Goal: Task Accomplishment & Management: Complete application form

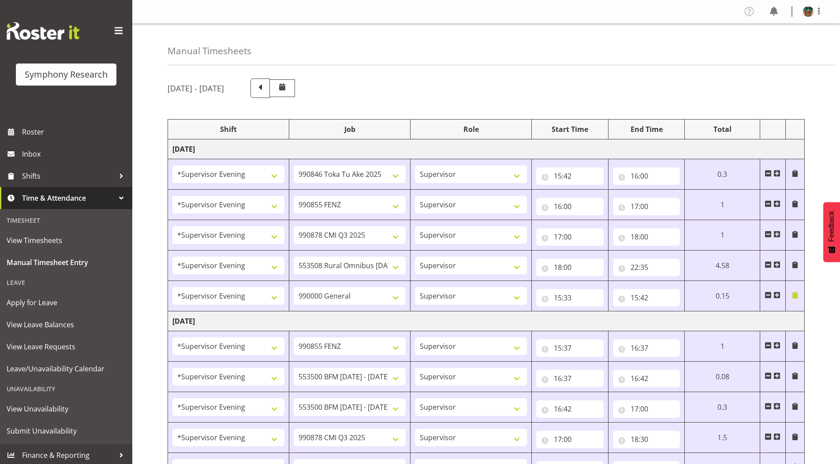
select select "4583"
select select "9426"
select select "4583"
select select "9636"
select select "4583"
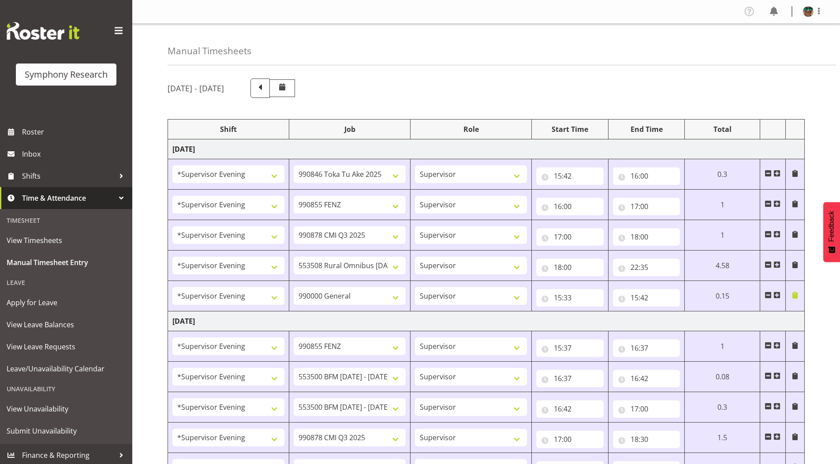
select select "10239"
select select "4583"
select select "10536"
select select "4583"
select select "743"
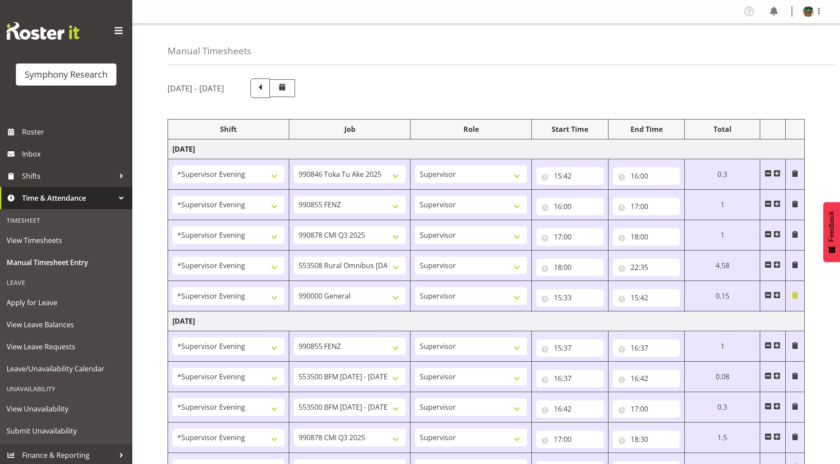
select select "4583"
select select "9636"
select select "4583"
select select "10242"
select select "4583"
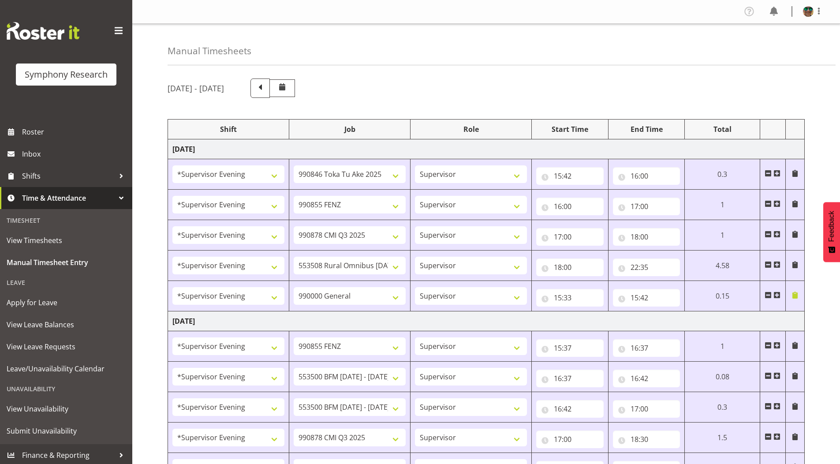
select select "10242"
select select "4583"
select select "10239"
select select "4583"
select select "10536"
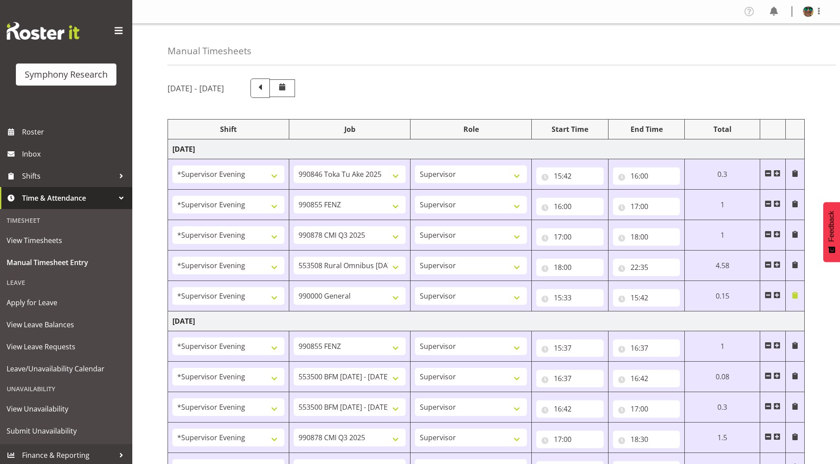
select select "4583"
select select "9426"
select select "4583"
select select "10242"
select select "4583"
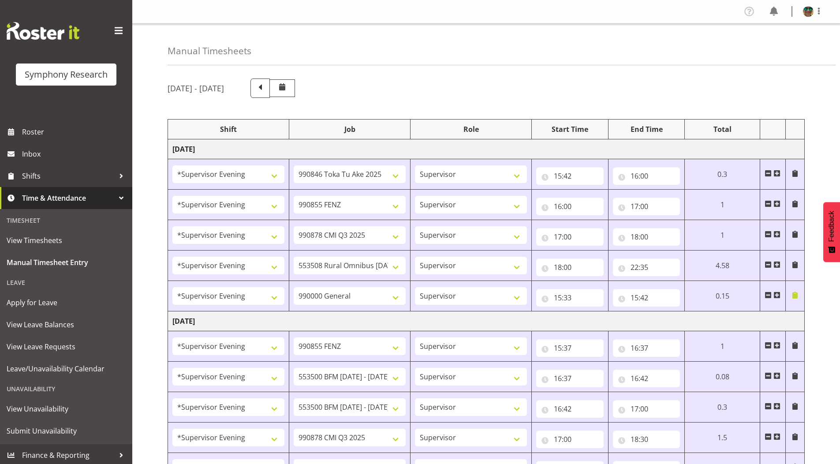
select select "9426"
select select "4583"
select select "10549"
select select "4583"
select select "9636"
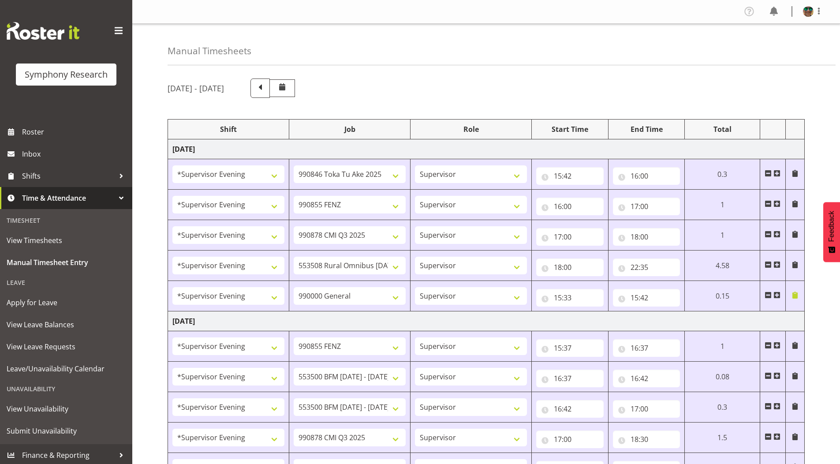
select select "4583"
select select "10239"
select select "4583"
select select "10536"
select select "4583"
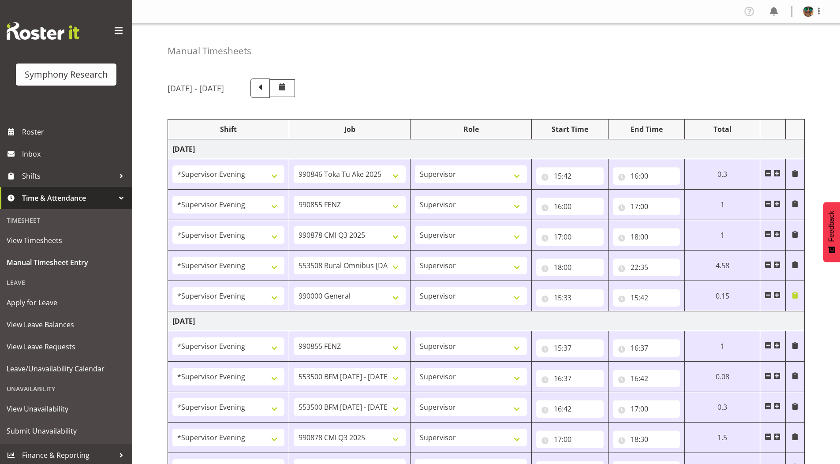
select select "743"
select select "4583"
select select "9426"
select select "4583"
select select "9636"
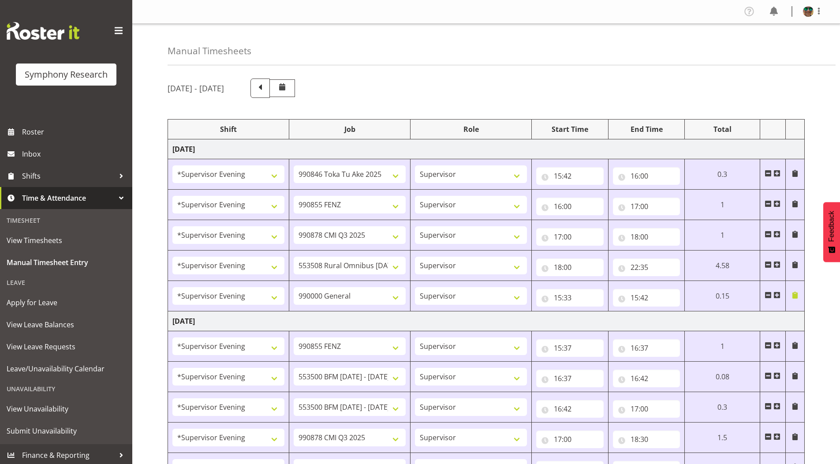
select select "4583"
select select "10549"
select select "4583"
select select "10536"
select select "4583"
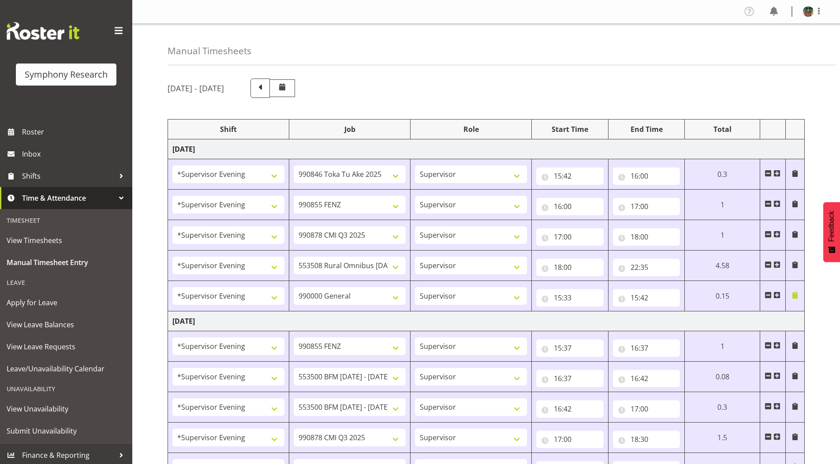
select select "10242"
select select "4583"
select select "10242"
select select "4583"
select select "9426"
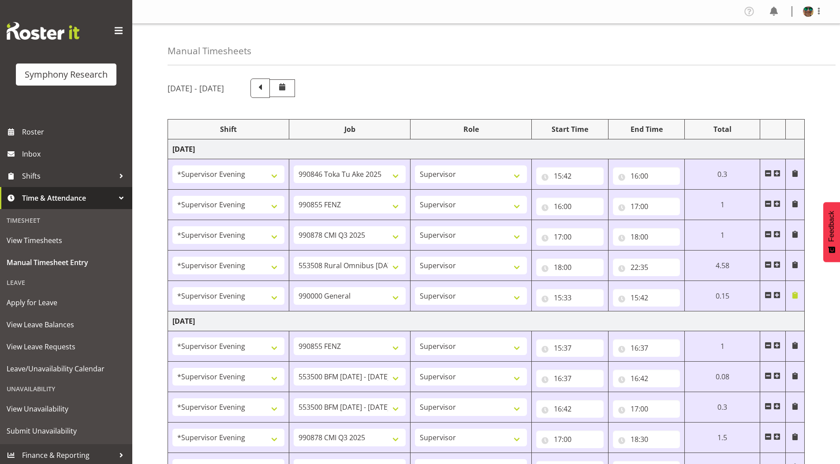
select select "4583"
select select "10549"
select select "4583"
select select "9636"
select select "4583"
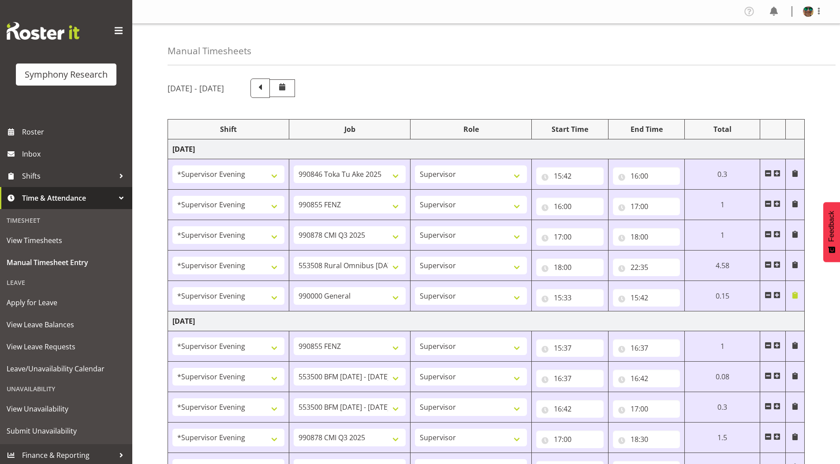
select select "10536"
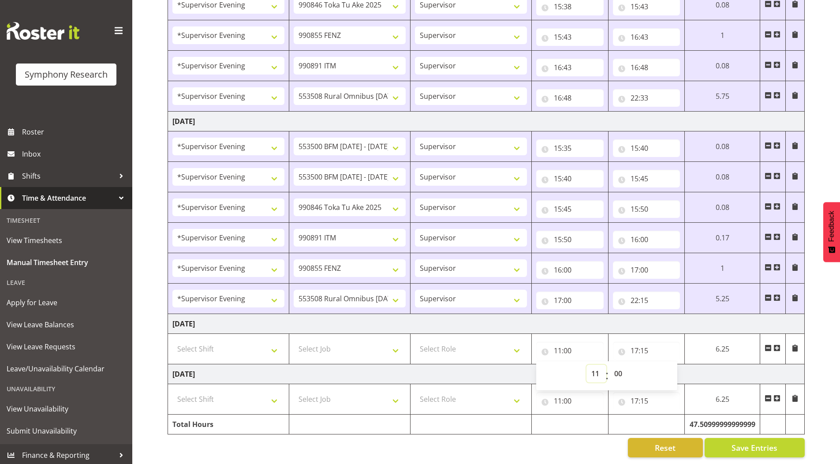
drag, startPoint x: 592, startPoint y: 367, endPoint x: 589, endPoint y: 359, distance: 8.1
click at [592, 367] on select "00 01 02 03 04 05 06 07 08 09 10 11 12 13 14 15 16 17 18 19 20 21 22 23" at bounding box center [597, 374] width 20 height 18
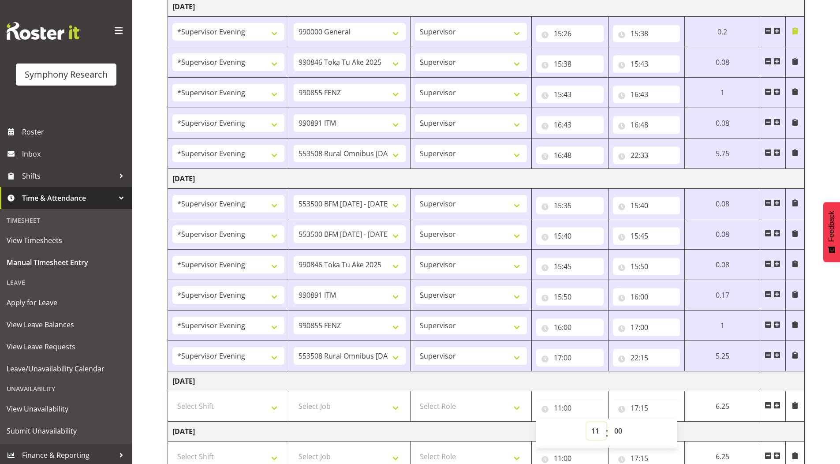
scroll to position [783, 0]
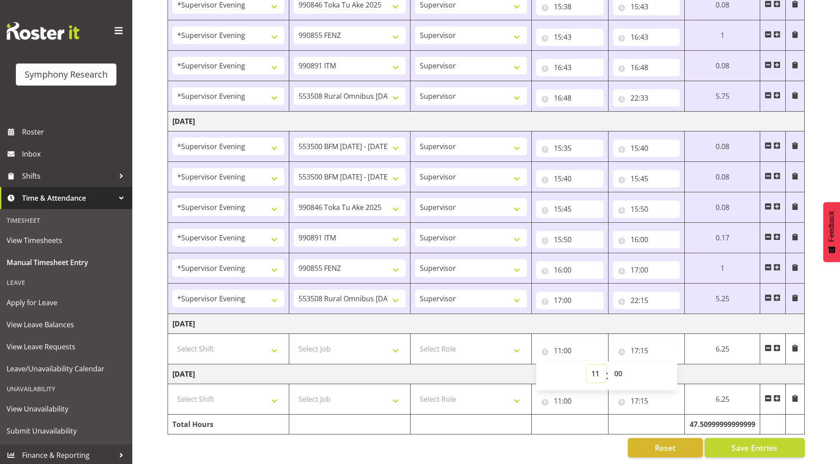
click at [594, 365] on select "00 01 02 03 04 05 06 07 08 09 10 11 12 13 14 15 16 17 18 19 20 21 22 23" at bounding box center [597, 374] width 20 height 18
select select "0"
click at [587, 365] on select "00 01 02 03 04 05 06 07 08 09 10 11 12 13 14 15 16 17 18 19 20 21 22 23" at bounding box center [597, 374] width 20 height 18
type input "00:00"
click at [635, 348] on input "17:15" at bounding box center [646, 351] width 67 height 18
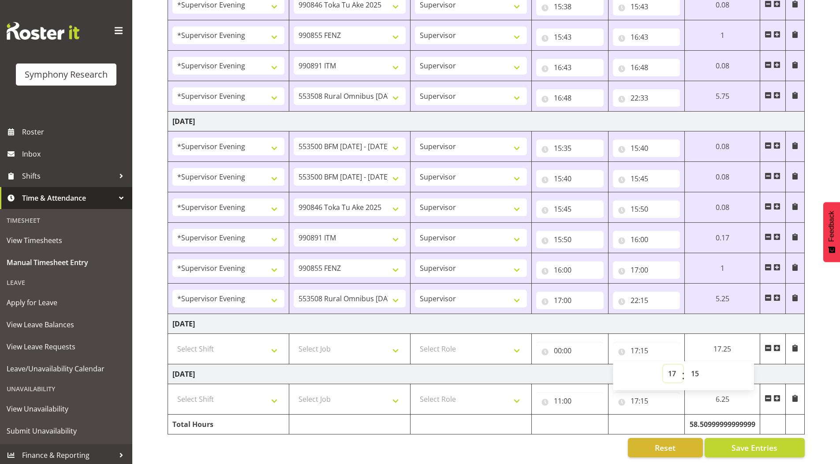
drag, startPoint x: 671, startPoint y: 368, endPoint x: 670, endPoint y: 359, distance: 9.3
click at [671, 368] on select "00 01 02 03 04 05 06 07 08 09 10 11 12 13 14 15 16 17 18 19 20 21 22 23" at bounding box center [673, 374] width 20 height 18
select select "0"
click at [663, 365] on select "00 01 02 03 04 05 06 07 08 09 10 11 12 13 14 15 16 17 18 19 20 21 22 23" at bounding box center [673, 374] width 20 height 18
type input "00:15"
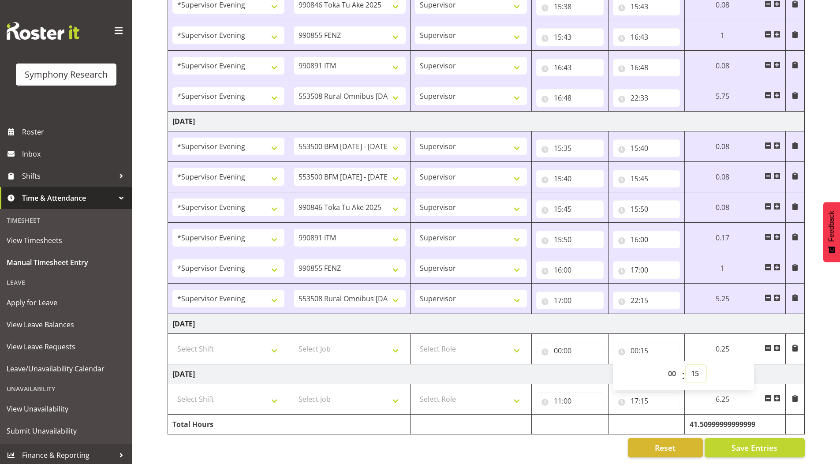
click at [696, 369] on select "00 01 02 03 04 05 06 07 08 09 10 11 12 13 14 15 16 17 18 19 20 21 22 23 24 25 2…" at bounding box center [696, 374] width 20 height 18
select select "0"
click at [686, 365] on select "00 01 02 03 04 05 06 07 08 09 10 11 12 13 14 15 16 17 18 19 20 21 22 23 24 25 2…" at bounding box center [696, 374] width 20 height 18
type input "00:00"
click at [560, 397] on input "11:00" at bounding box center [569, 401] width 67 height 18
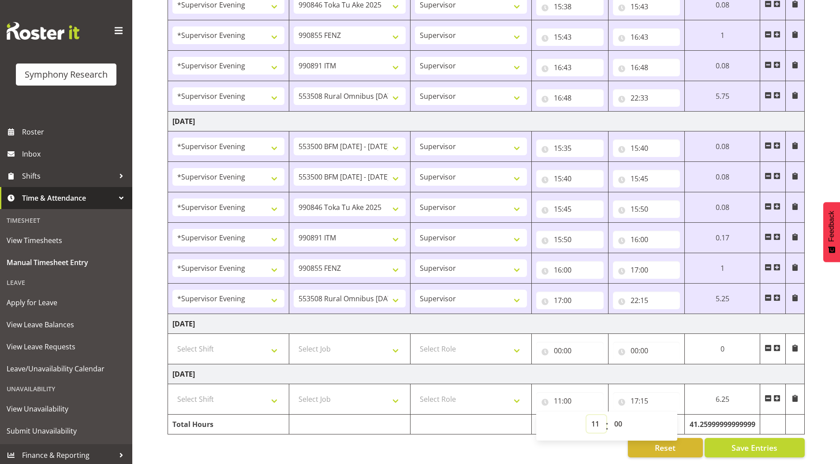
drag, startPoint x: 591, startPoint y: 419, endPoint x: 591, endPoint y: 412, distance: 7.1
click at [591, 419] on select "00 01 02 03 04 05 06 07 08 09 10 11 12 13 14 15 16 17 18 19 20 21 22 23" at bounding box center [597, 424] width 20 height 18
select select "0"
click at [587, 415] on select "00 01 02 03 04 05 06 07 08 09 10 11 12 13 14 15 16 17 18 19 20 21 22 23" at bounding box center [597, 424] width 20 height 18
type input "00:00"
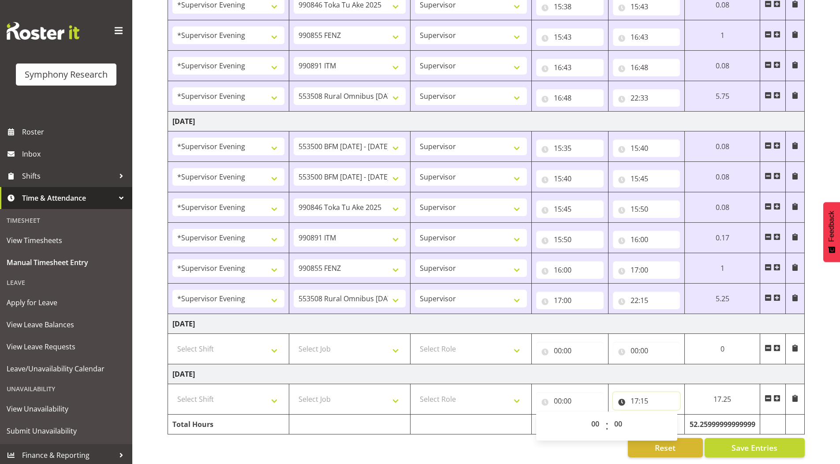
click at [636, 400] on input "17:15" at bounding box center [646, 401] width 67 height 18
drag, startPoint x: 669, startPoint y: 420, endPoint x: 670, endPoint y: 409, distance: 11.1
click at [669, 419] on select "00 01 02 03 04 05 06 07 08 09 10 11 12 13 14 15 16 17 18 19 20 21 22 23" at bounding box center [673, 424] width 20 height 18
select select "0"
click at [663, 415] on select "00 01 02 03 04 05 06 07 08 09 10 11 12 13 14 15 16 17 18 19 20 21 22 23" at bounding box center [673, 424] width 20 height 18
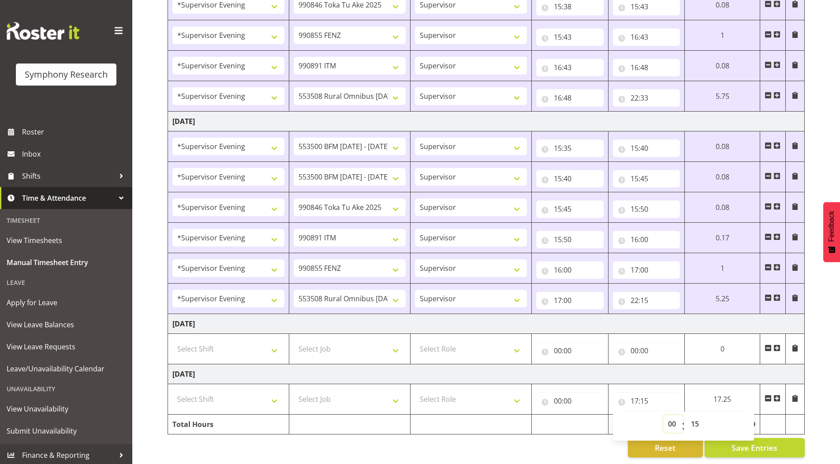
type input "00:15"
drag, startPoint x: 694, startPoint y: 419, endPoint x: 694, endPoint y: 412, distance: 7.9
click at [694, 419] on select "00 01 02 03 04 05 06 07 08 09 10 11 12 13 14 15 16 17 18 19 20 21 22 23 24 25 2…" at bounding box center [696, 424] width 20 height 18
select select "0"
click at [686, 415] on select "00 01 02 03 04 05 06 07 08 09 10 11 12 13 14 15 16 17 18 19 20 21 22 23 24 25 2…" at bounding box center [696, 424] width 20 height 18
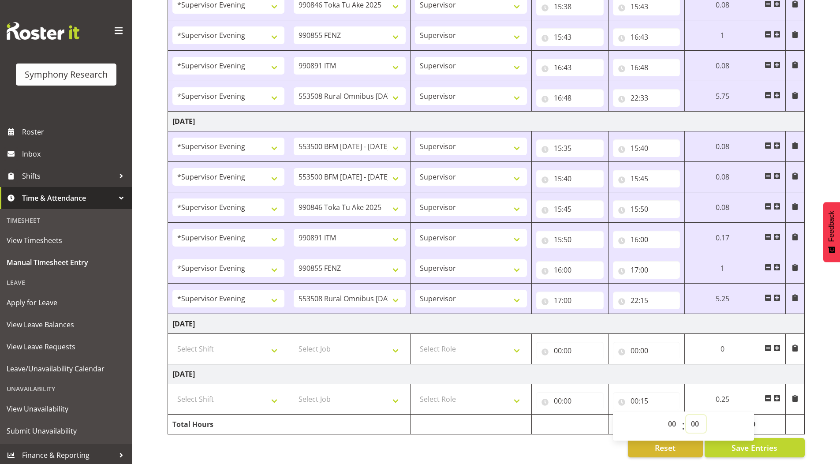
type input "00:00"
click at [648, 294] on input "22:15" at bounding box center [646, 301] width 67 height 18
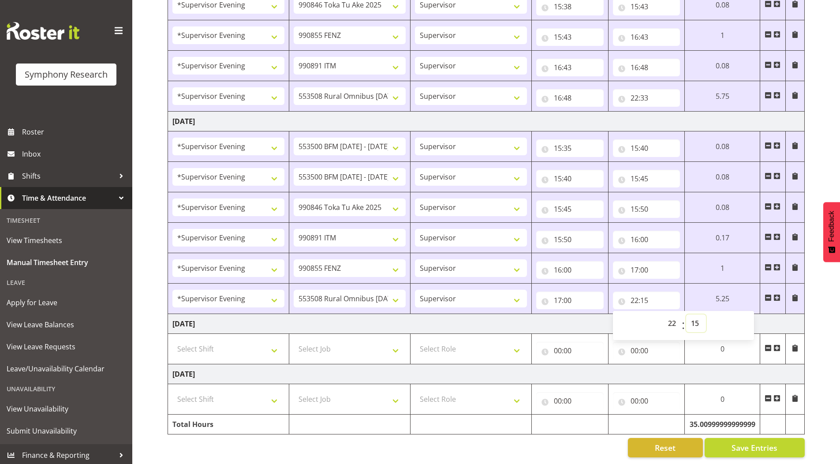
click at [698, 316] on select "00 01 02 03 04 05 06 07 08 09 10 11 12 13 14 15 16 17 18 19 20 21 22 23 24 25 2…" at bounding box center [696, 323] width 20 height 18
select select "25"
click at [686, 314] on select "00 01 02 03 04 05 06 07 08 09 10 11 12 13 14 15 16 17 18 19 20 21 22 23 24 25 2…" at bounding box center [696, 323] width 20 height 18
type input "22:25"
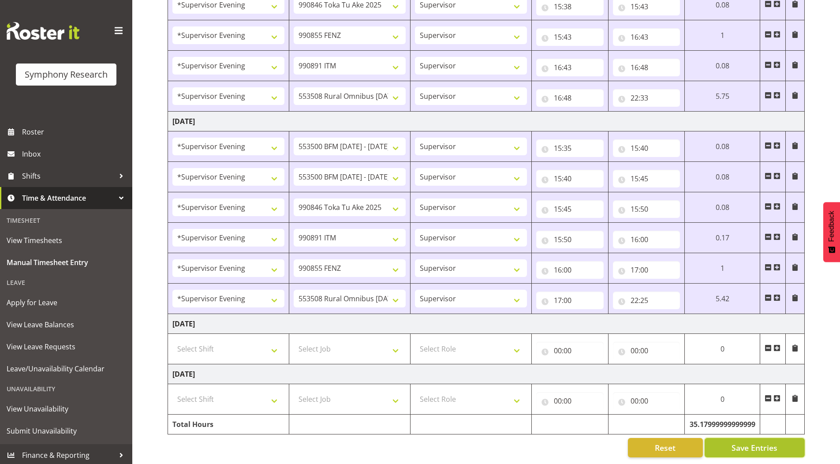
click at [753, 442] on span "Save Entries" at bounding box center [755, 447] width 46 height 11
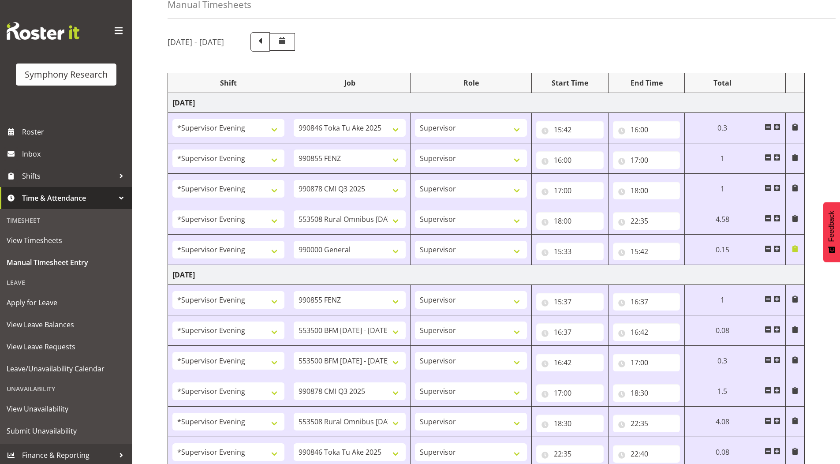
scroll to position [0, 0]
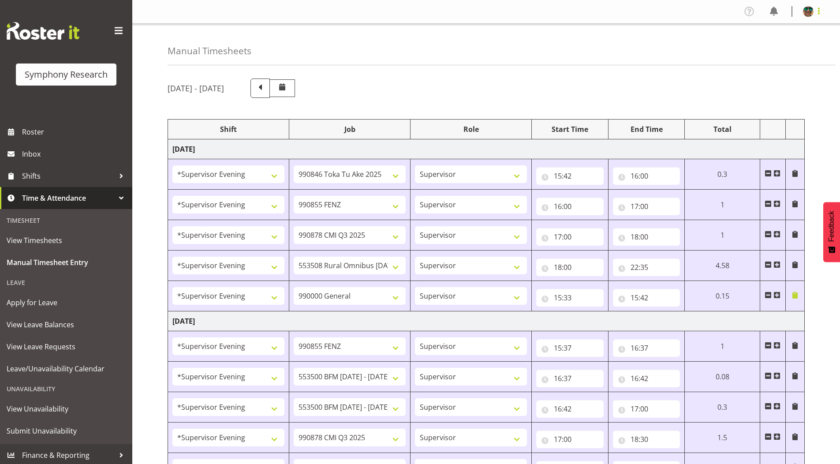
click at [820, 9] on span at bounding box center [819, 11] width 11 height 11
click at [785, 44] on link "Log Out" at bounding box center [782, 46] width 85 height 16
